Goal: Find specific page/section: Find specific page/section

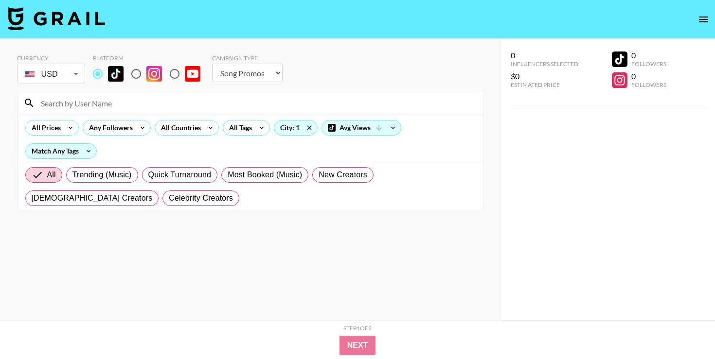
select select "Song"
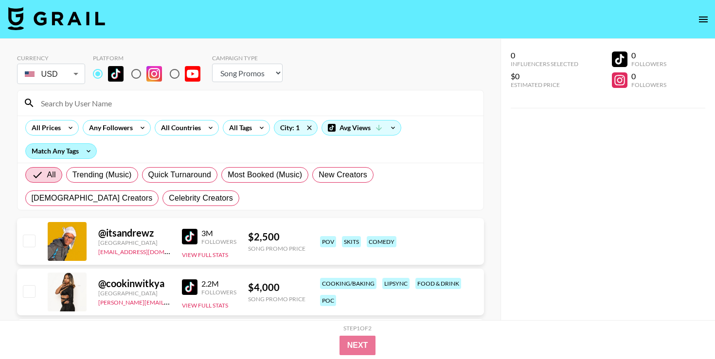
click at [80, 148] on div "Match Any Tags" at bounding box center [61, 151] width 71 height 15
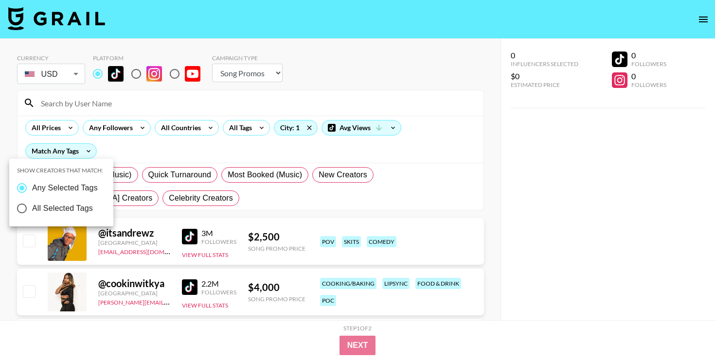
click at [113, 154] on div at bounding box center [357, 179] width 715 height 359
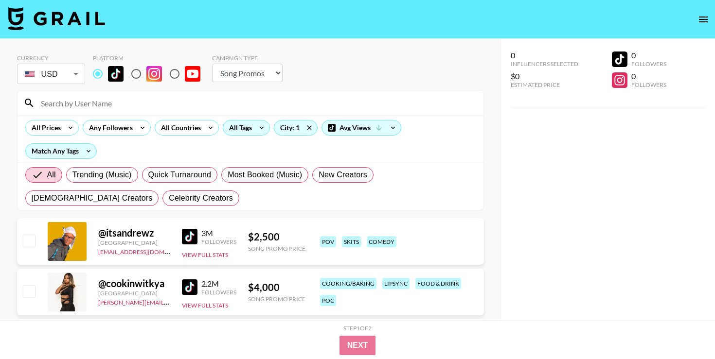
click at [265, 130] on icon at bounding box center [262, 128] width 16 height 15
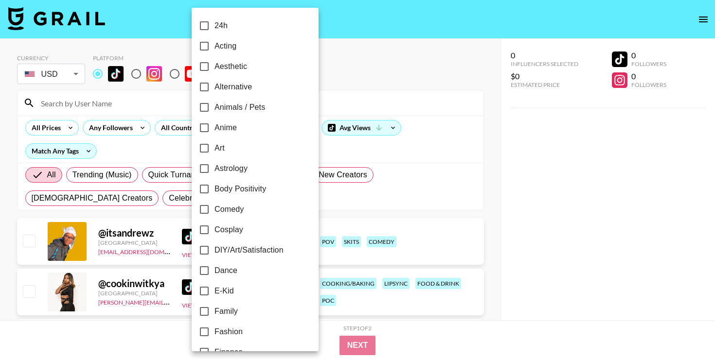
click at [332, 156] on div at bounding box center [357, 179] width 715 height 359
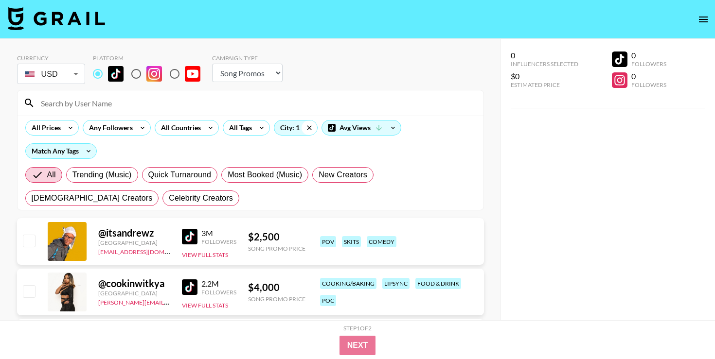
click at [310, 127] on icon at bounding box center [310, 128] width 16 height 15
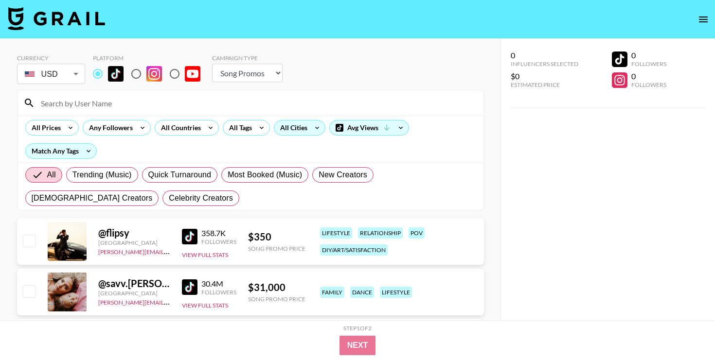
click at [293, 127] on div "All Cities" at bounding box center [291, 128] width 35 height 15
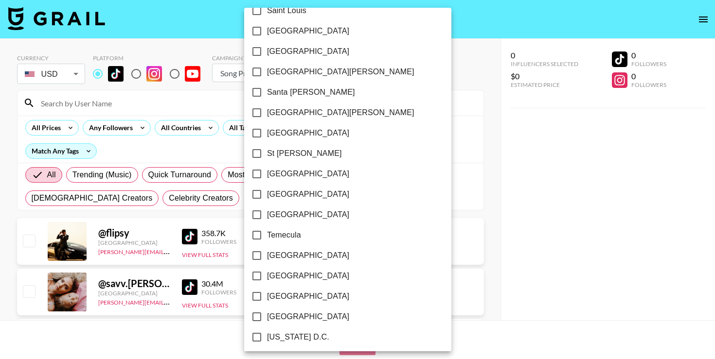
scroll to position [1408, 0]
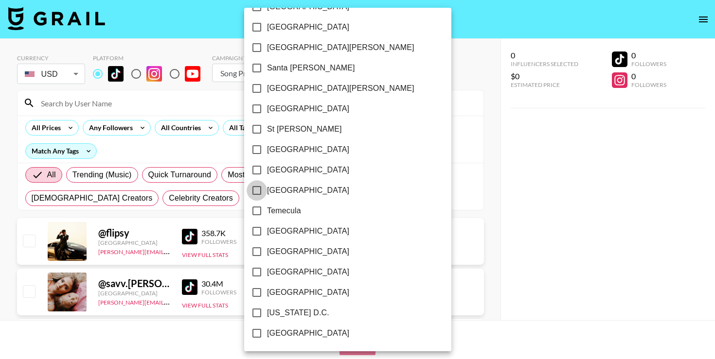
click at [261, 190] on input "[GEOGRAPHIC_DATA]" at bounding box center [257, 190] width 20 height 20
checkbox input "true"
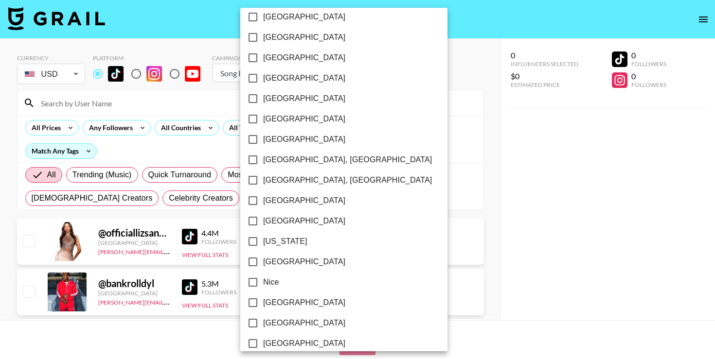
scroll to position [824, 0]
click at [254, 60] on input "[GEOGRAPHIC_DATA]" at bounding box center [253, 59] width 20 height 20
checkbox input "true"
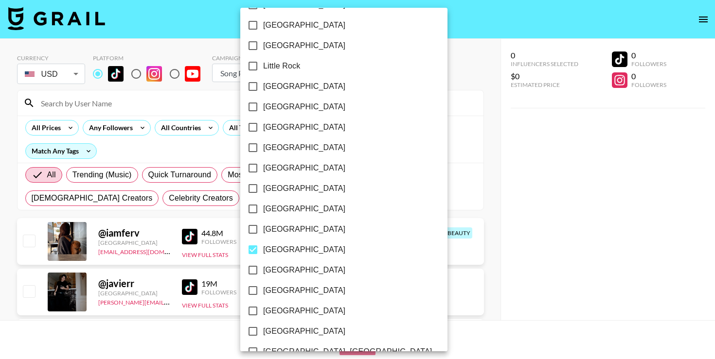
scroll to position [624, 0]
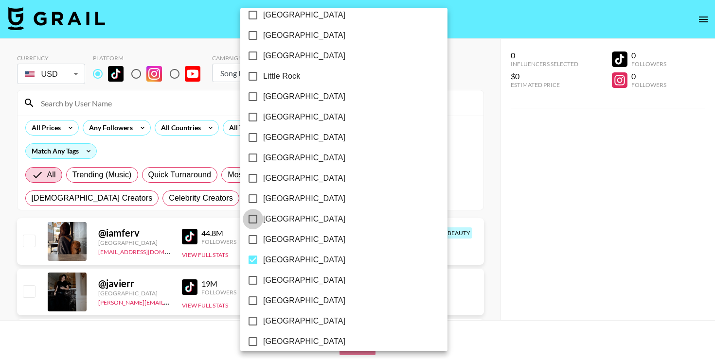
click at [256, 217] on input "[GEOGRAPHIC_DATA]" at bounding box center [253, 219] width 20 height 20
checkbox input "true"
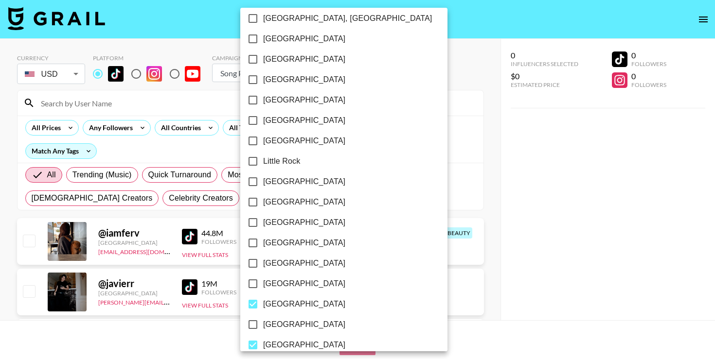
scroll to position [536, 0]
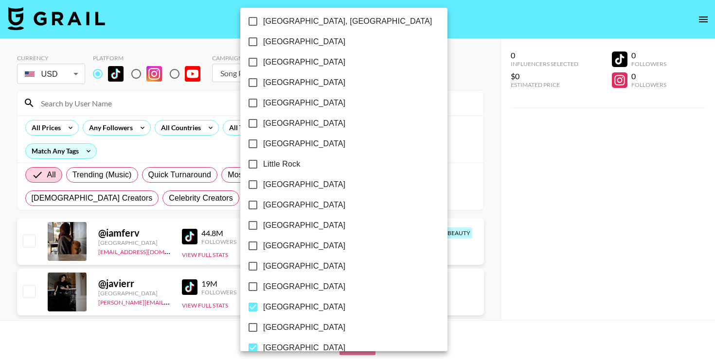
click at [256, 81] on input "[GEOGRAPHIC_DATA]" at bounding box center [253, 82] width 20 height 20
checkbox input "true"
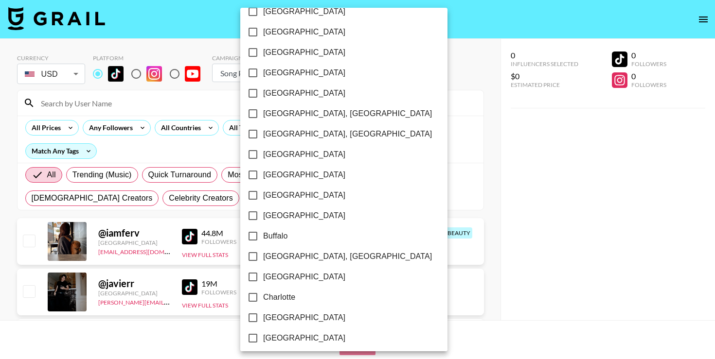
scroll to position [0, 0]
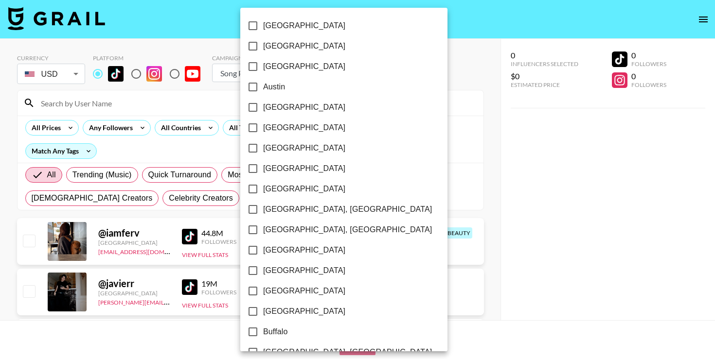
click at [254, 44] on input "[GEOGRAPHIC_DATA]" at bounding box center [253, 46] width 20 height 20
checkbox input "true"
click at [423, 129] on div at bounding box center [357, 179] width 715 height 359
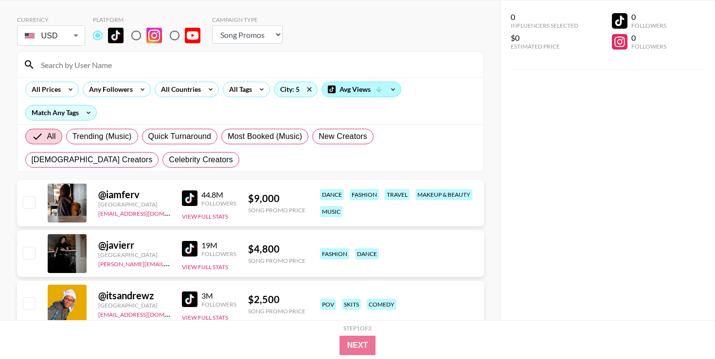
scroll to position [42, 0]
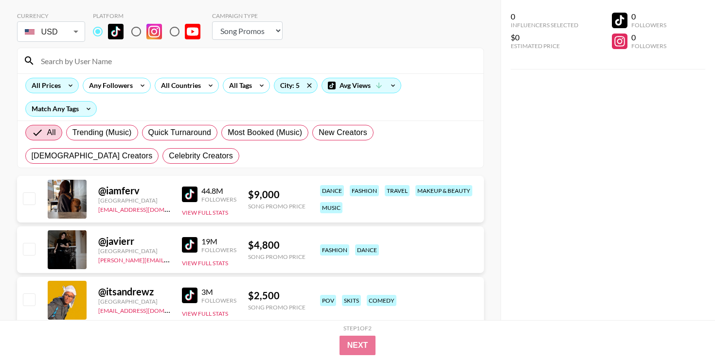
click at [68, 85] on icon at bounding box center [71, 85] width 16 height 15
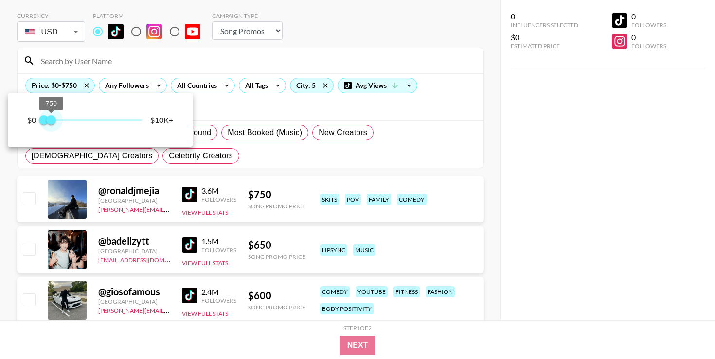
type input "500"
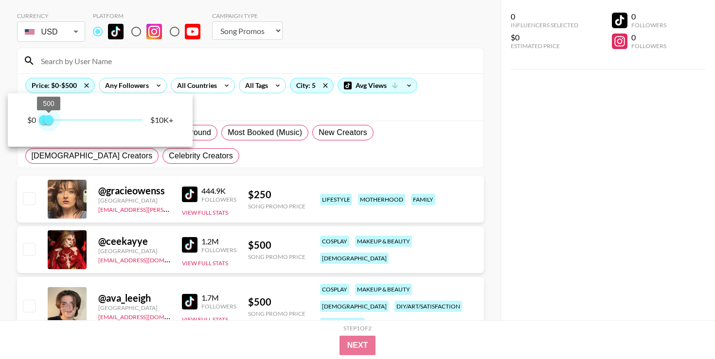
drag, startPoint x: 145, startPoint y: 123, endPoint x: 49, endPoint y: 124, distance: 96.3
click at [49, 124] on span "500" at bounding box center [49, 120] width 10 height 10
click at [257, 112] on div at bounding box center [357, 179] width 715 height 359
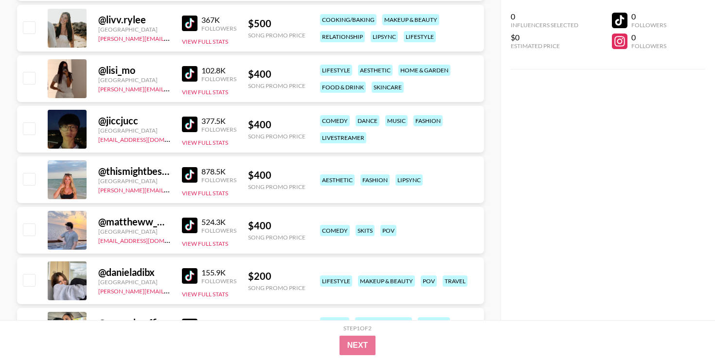
scroll to position [826, 0]
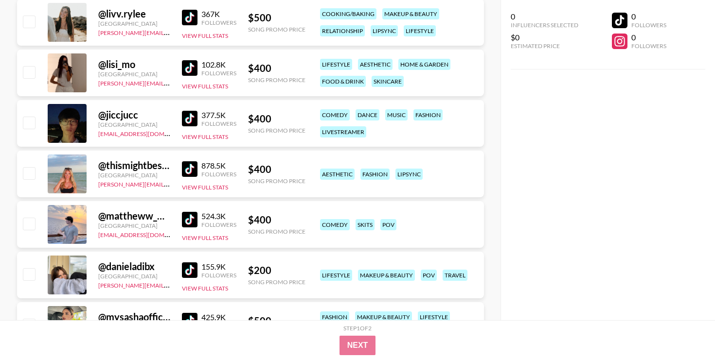
click at [191, 121] on img at bounding box center [190, 119] width 16 height 16
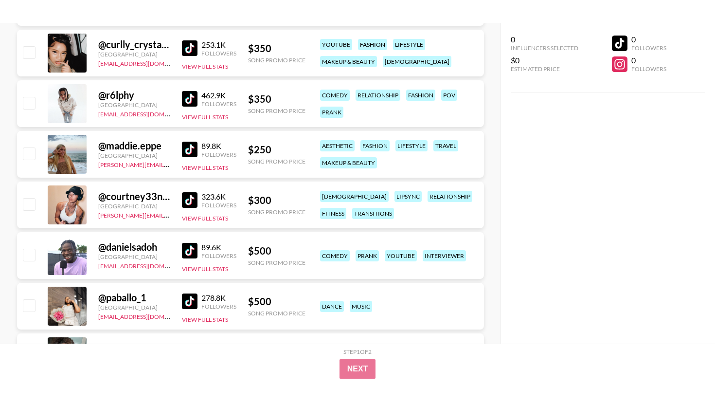
scroll to position [1881, 0]
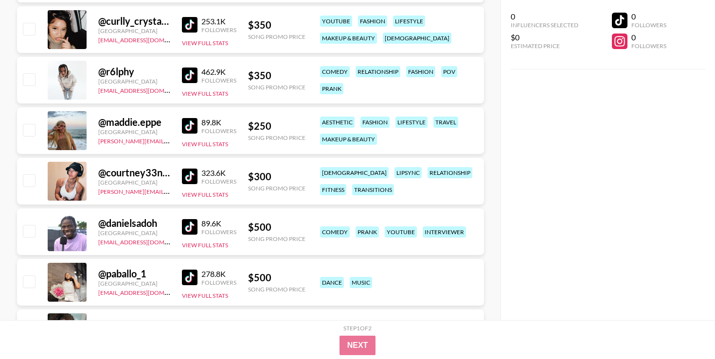
click at [189, 76] on img at bounding box center [190, 76] width 16 height 16
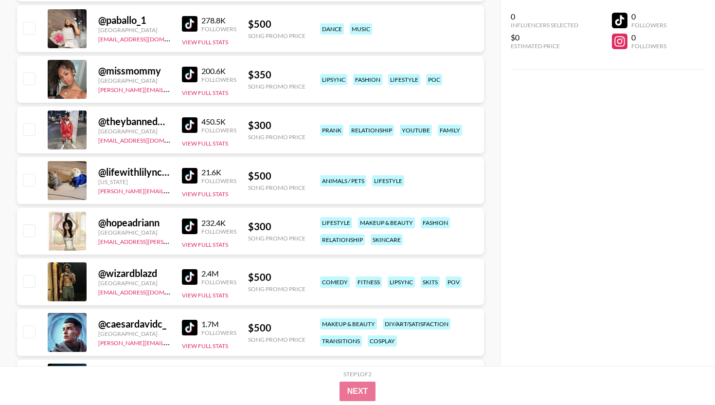
scroll to position [2140, 0]
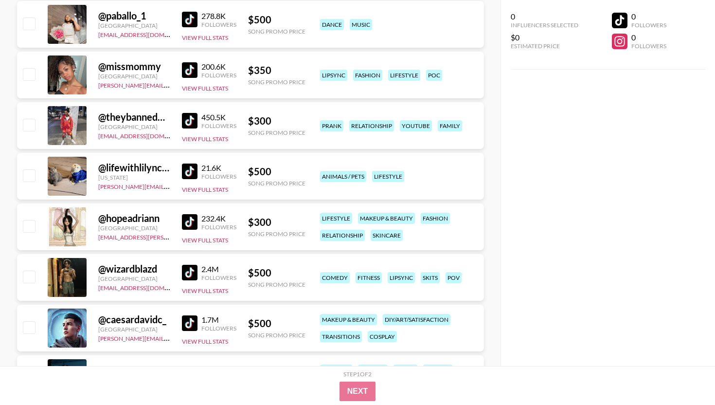
click at [198, 119] on link at bounding box center [191, 121] width 19 height 16
